Goal: Navigation & Orientation: Find specific page/section

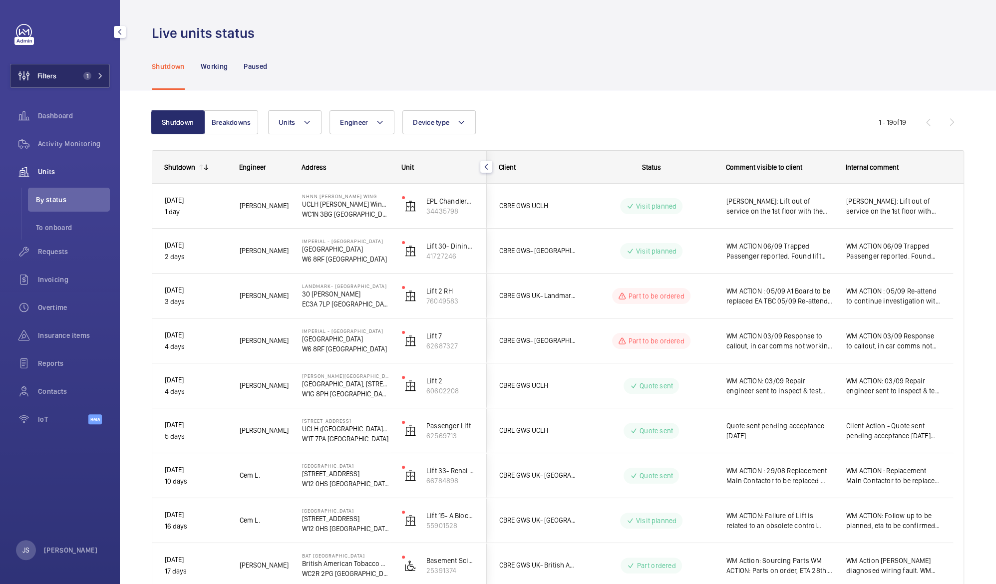
click at [68, 78] on button "Filters 1" at bounding box center [60, 76] width 100 height 24
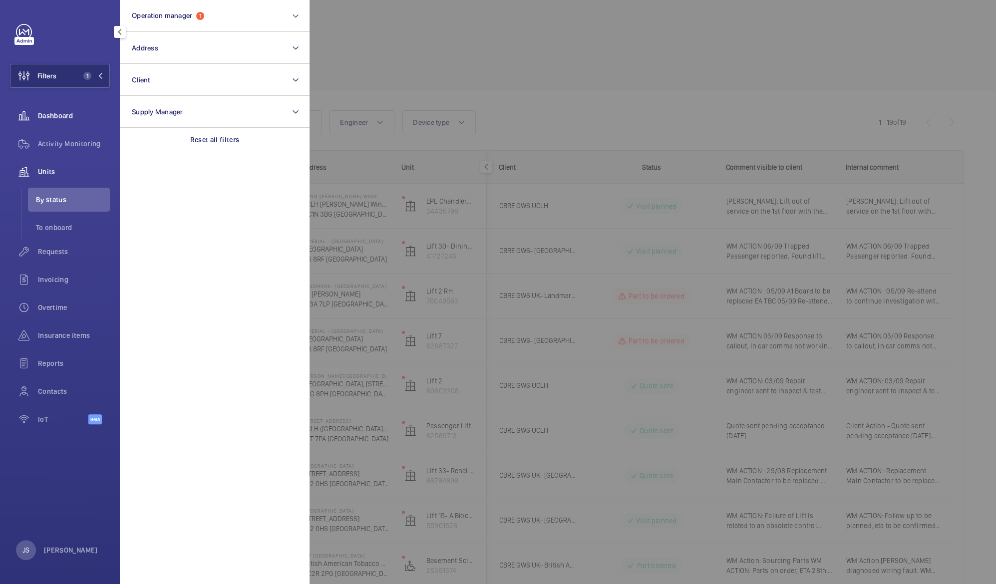
click at [66, 118] on span "Dashboard" at bounding box center [74, 116] width 72 height 10
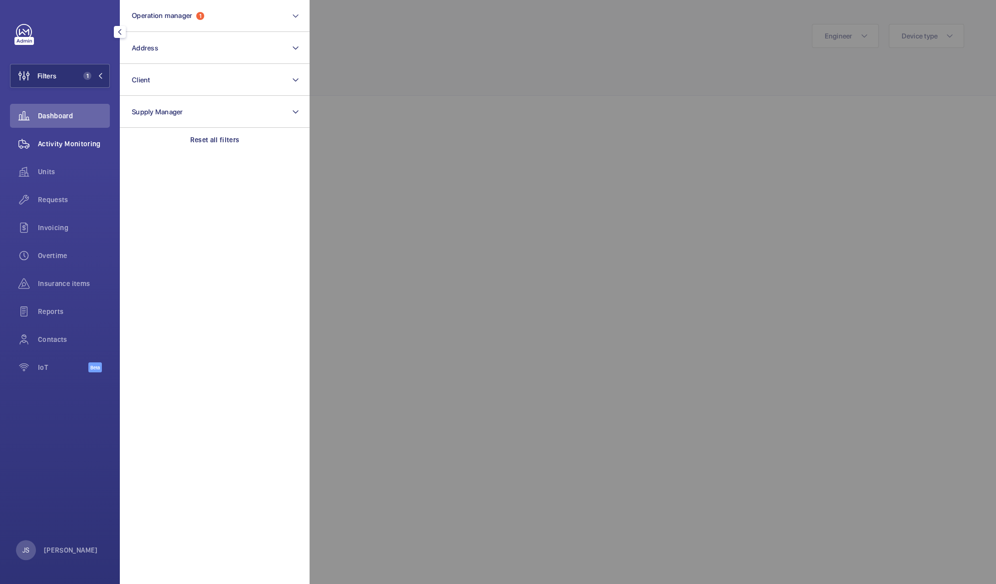
click at [68, 143] on span "Activity Monitoring" at bounding box center [74, 144] width 72 height 10
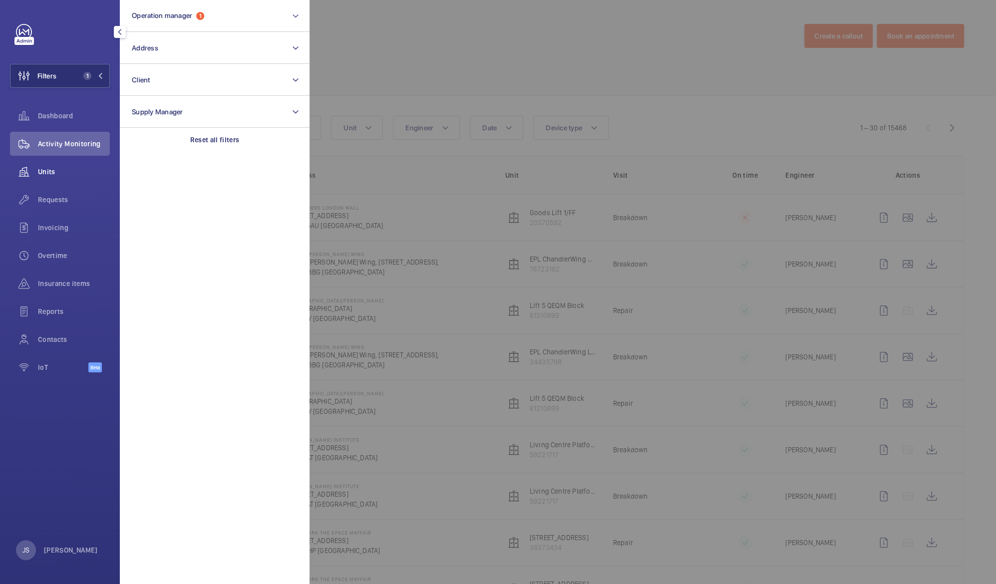
click at [63, 178] on div "Units" at bounding box center [60, 172] width 100 height 24
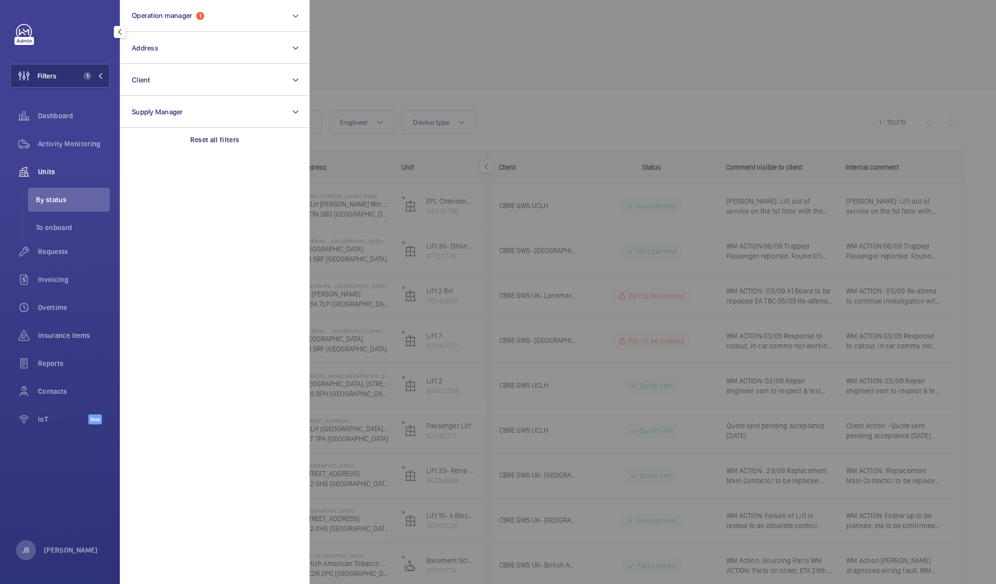
click at [371, 65] on div at bounding box center [807, 292] width 996 height 584
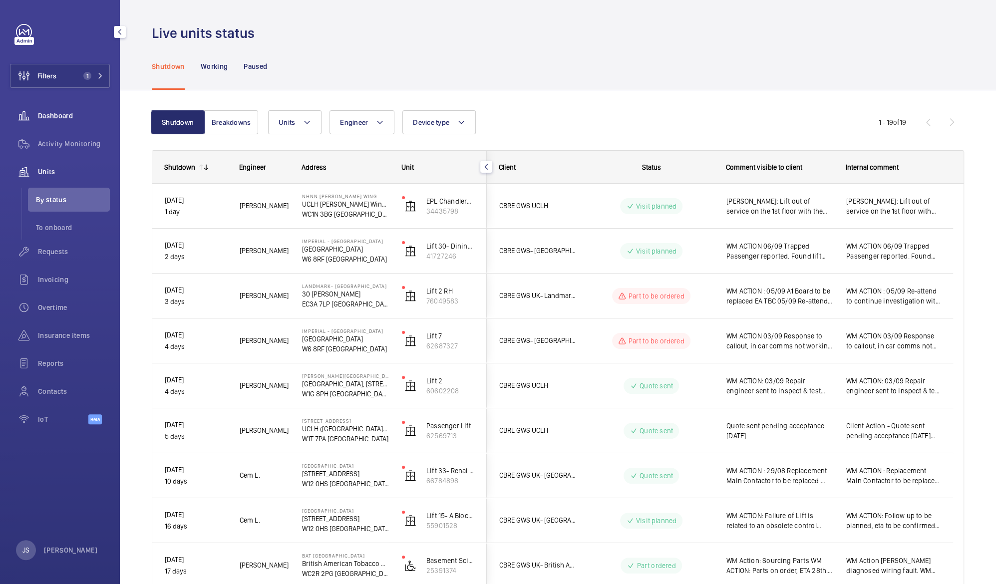
click at [64, 124] on div "Dashboard" at bounding box center [60, 116] width 100 height 24
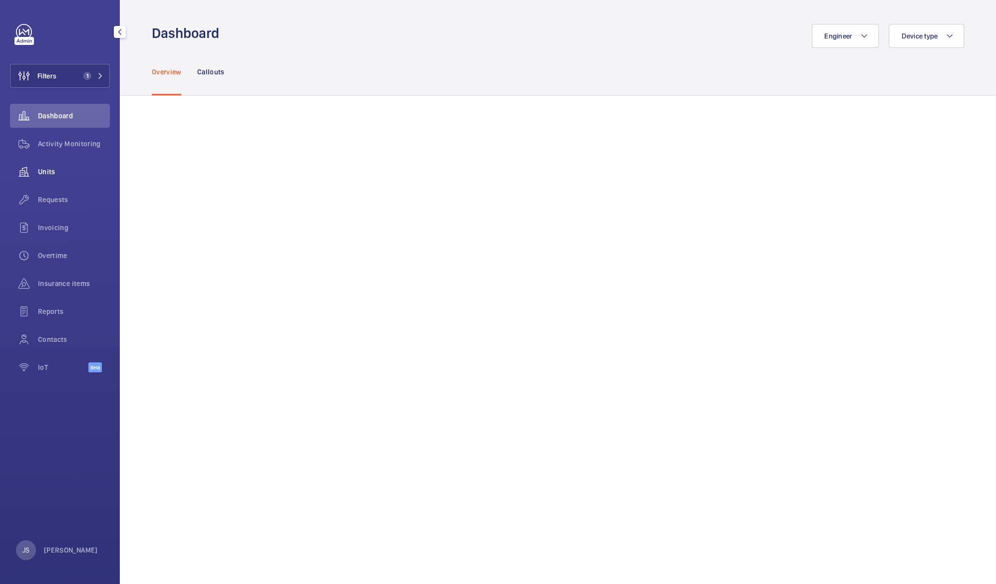
click at [52, 164] on div "Units" at bounding box center [60, 172] width 100 height 24
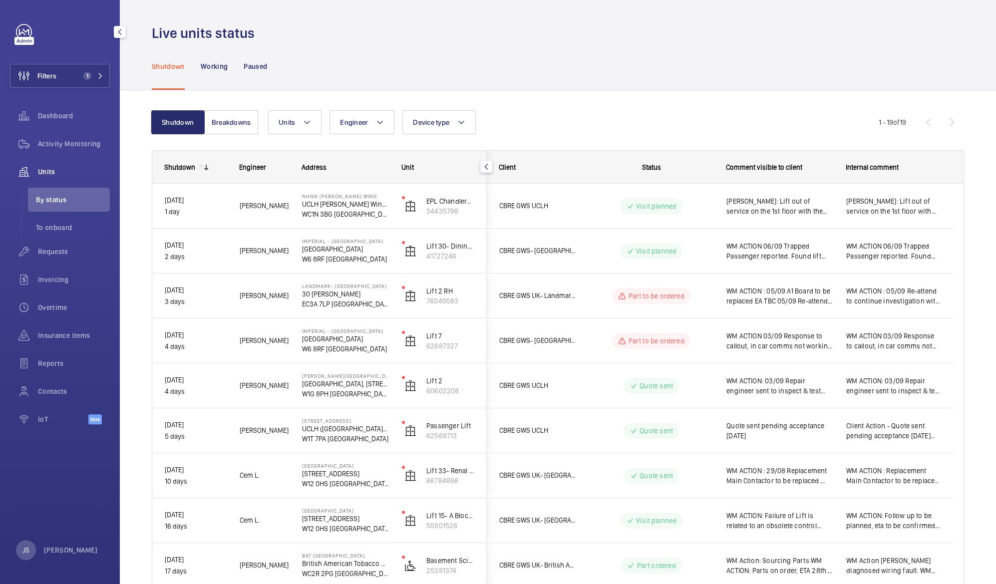
click at [52, 164] on div "Units" at bounding box center [60, 172] width 100 height 24
